Goal: Task Accomplishment & Management: Use online tool/utility

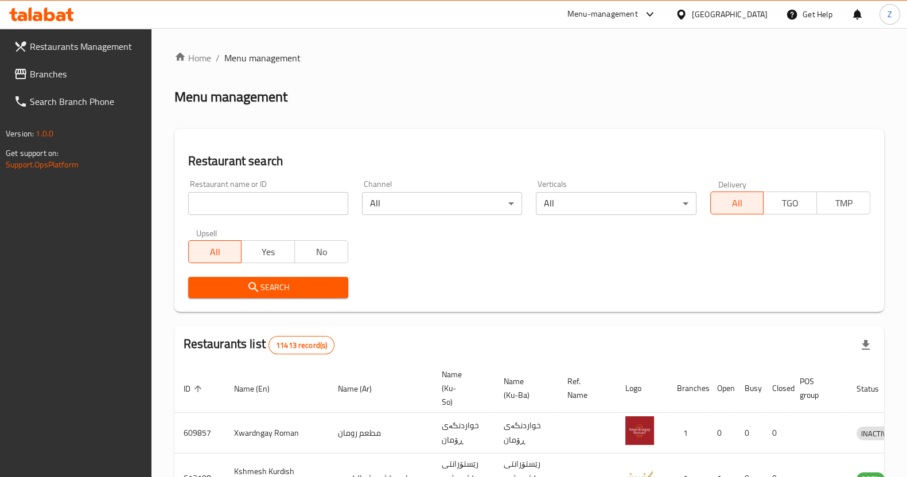
scroll to position [71, 0]
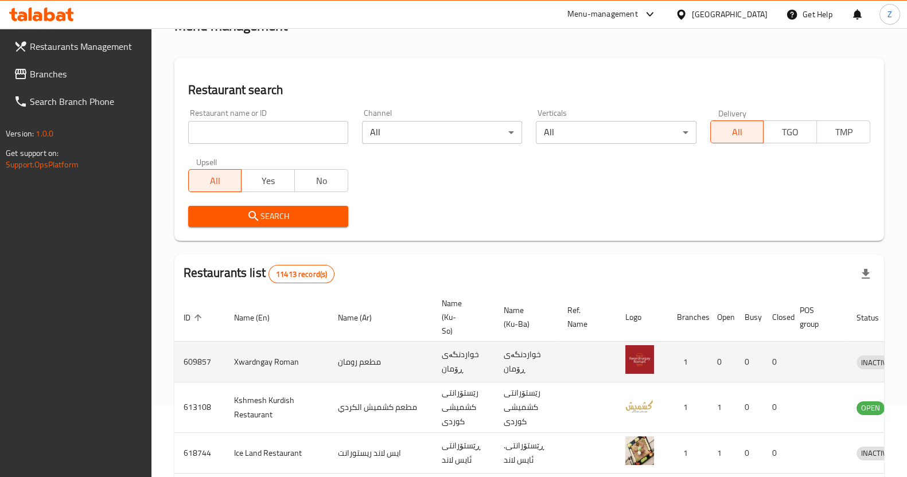
click at [329, 359] on td "مطعم رومان" at bounding box center [381, 362] width 104 height 41
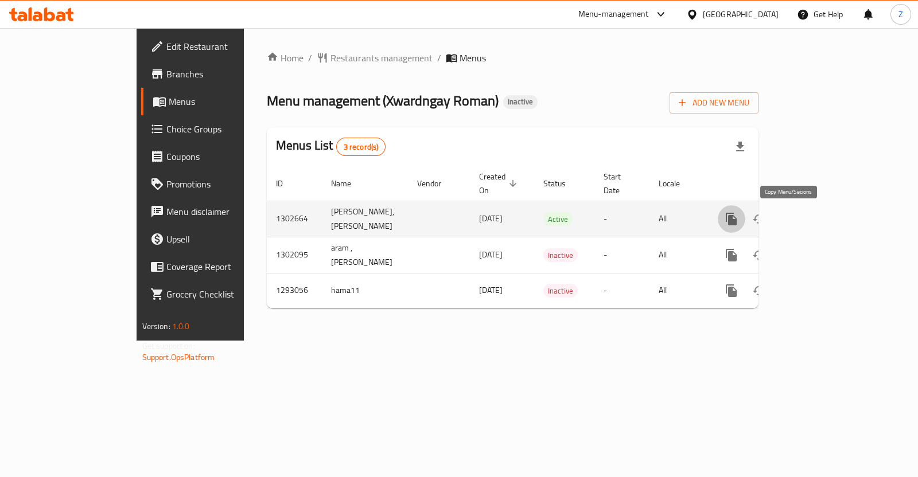
click at [737, 220] on icon "more" at bounding box center [731, 219] width 11 height 13
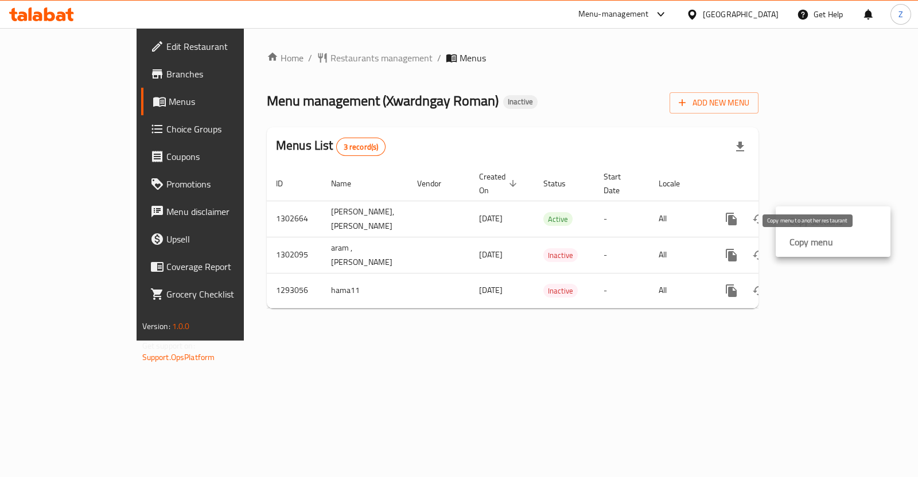
click at [804, 239] on strong "Copy menu" at bounding box center [812, 242] width 44 height 14
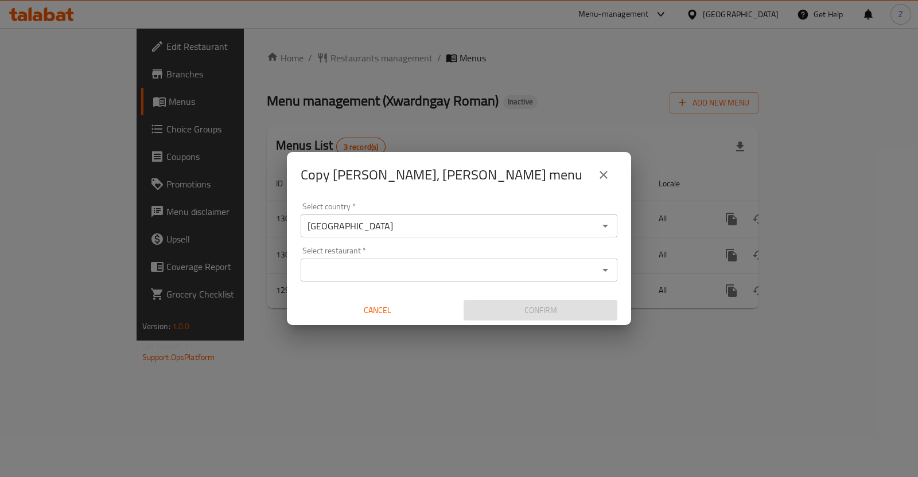
click at [477, 270] on input "Select restaurant   *" at bounding box center [449, 270] width 291 height 16
click at [402, 350] on div "Copy [PERSON_NAME], [PERSON_NAME] menu Select country   * [GEOGRAPHIC_DATA] Sel…" at bounding box center [459, 238] width 918 height 477
click at [397, 316] on span "Cancel" at bounding box center [377, 311] width 145 height 14
